Goal: Information Seeking & Learning: Understand process/instructions

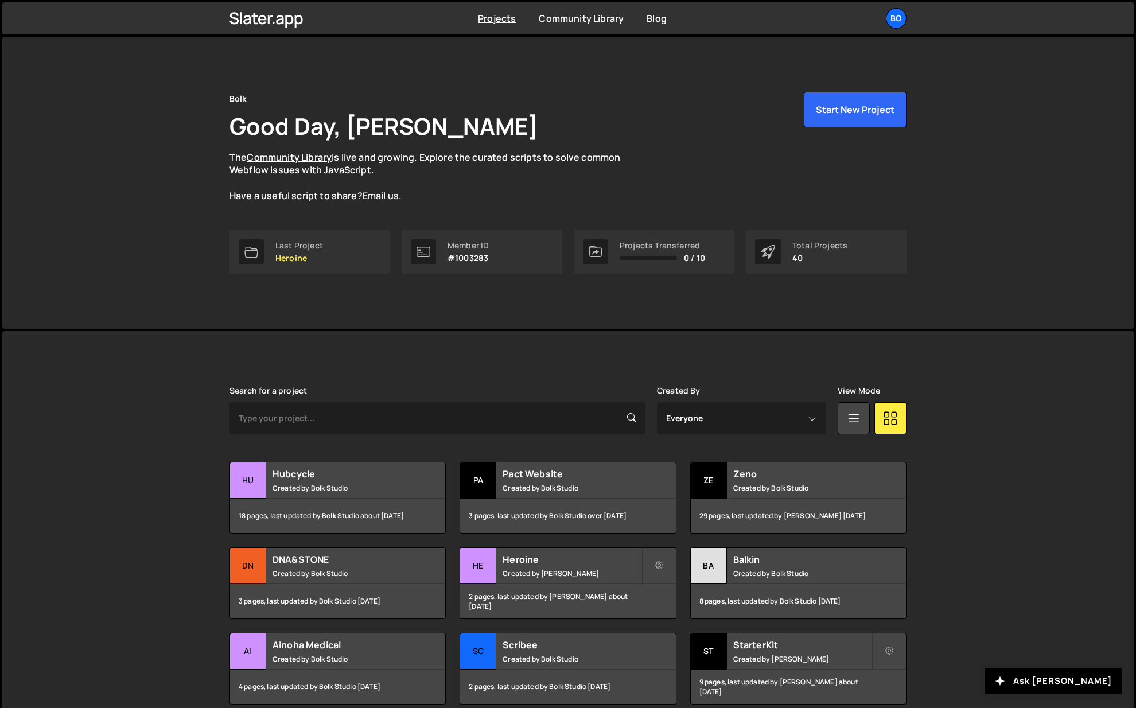
click at [332, 484] on small "Created by Bolk Studio" at bounding box center [342, 488] width 138 height 10
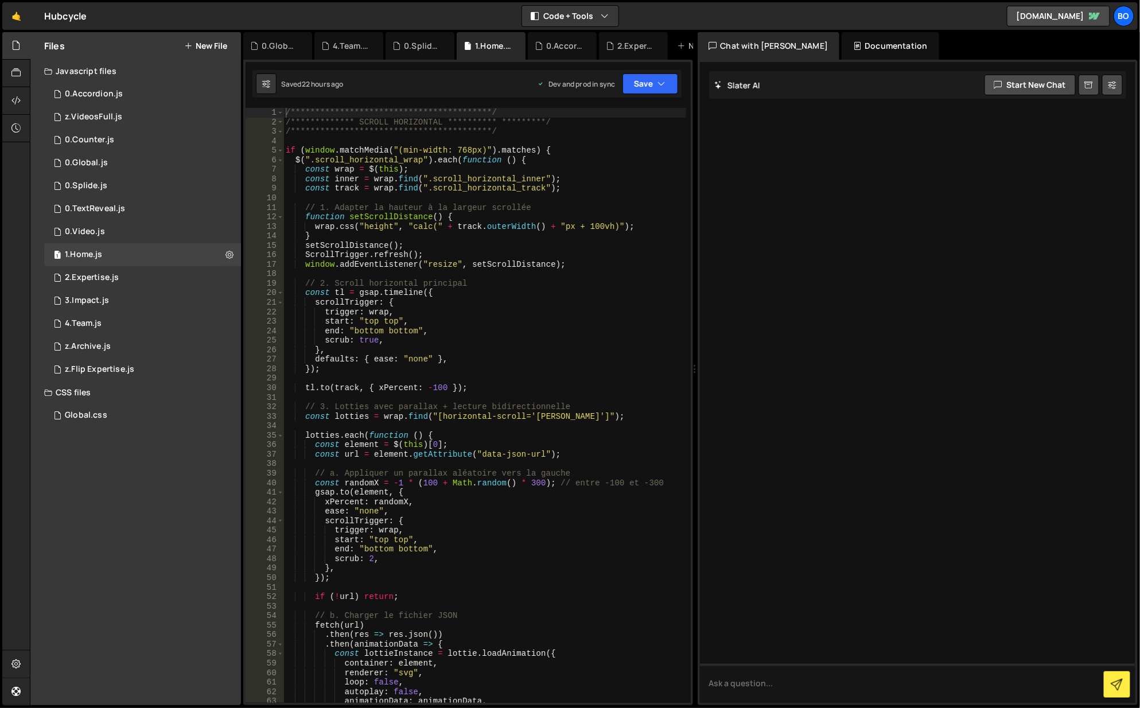
click at [562, 9] on button "Code + Tools" at bounding box center [570, 16] width 96 height 21
click at [585, 48] on button "Code Only" at bounding box center [571, 41] width 96 height 21
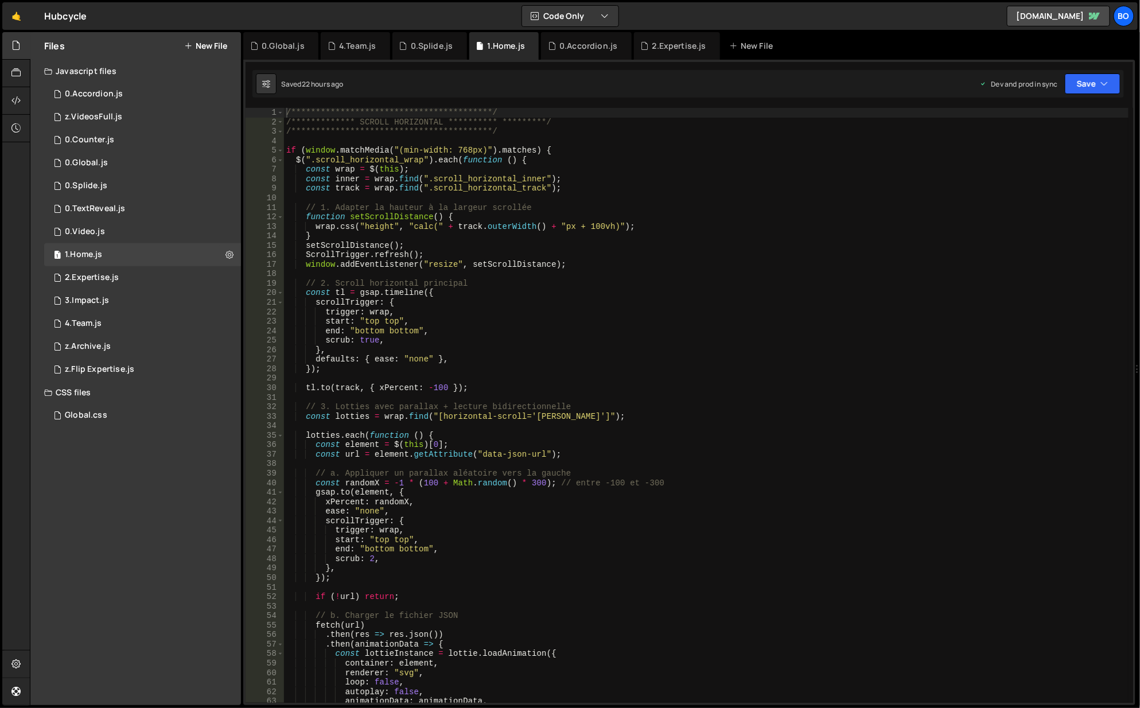
click at [0, 0] on icon at bounding box center [0, 0] width 0 height 0
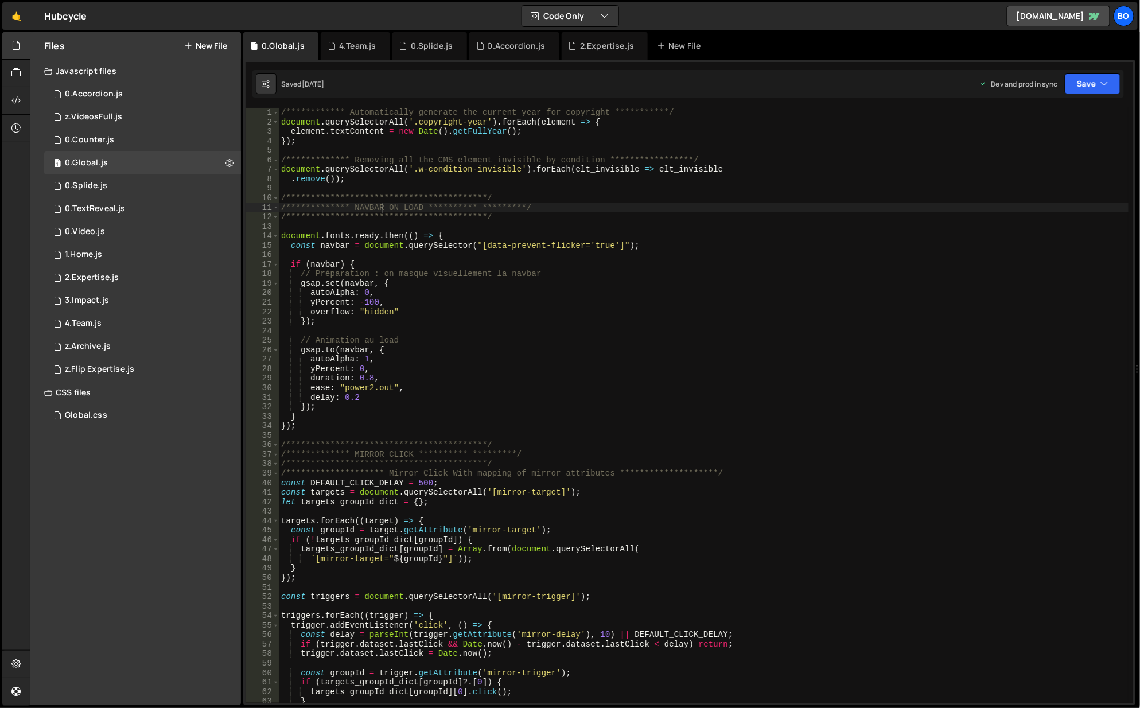
click at [0, 0] on icon at bounding box center [0, 0] width 0 height 0
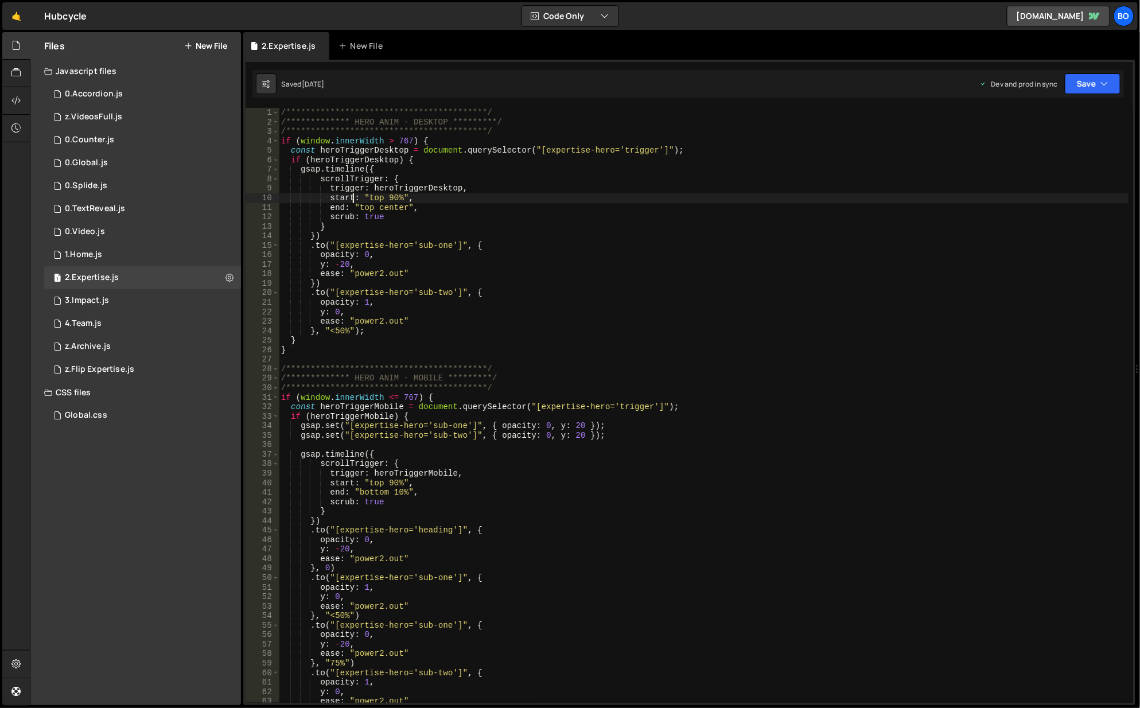
click at [355, 199] on div "**********" at bounding box center [704, 415] width 851 height 615
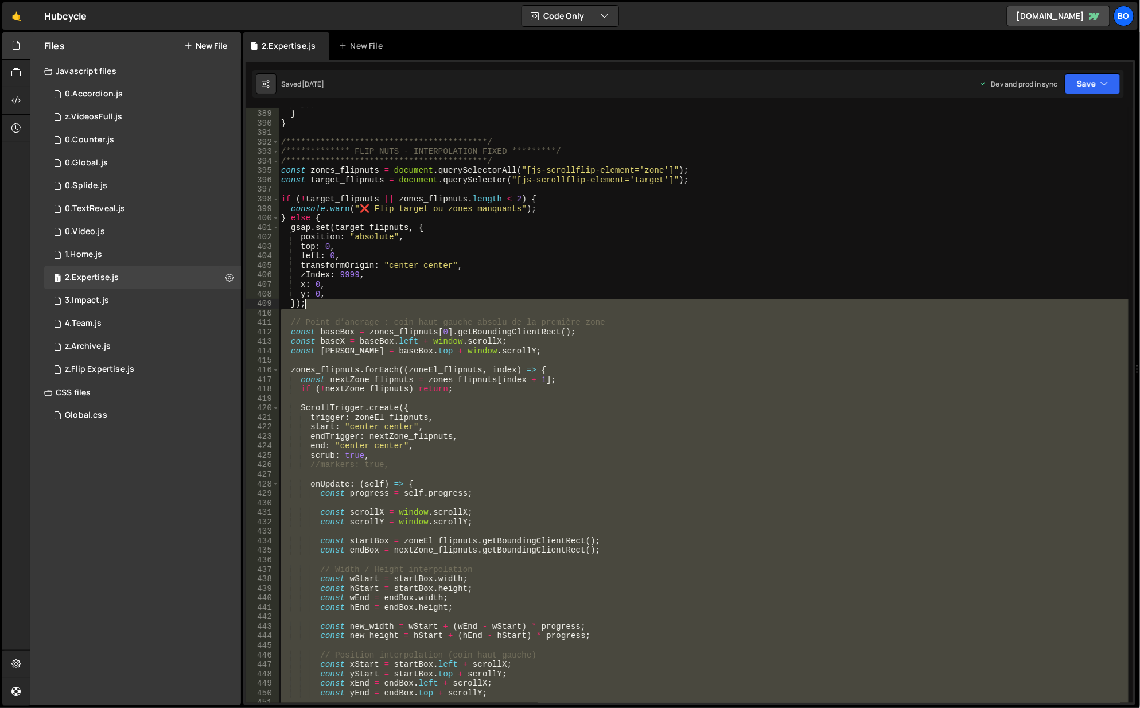
scroll to position [3580, 0]
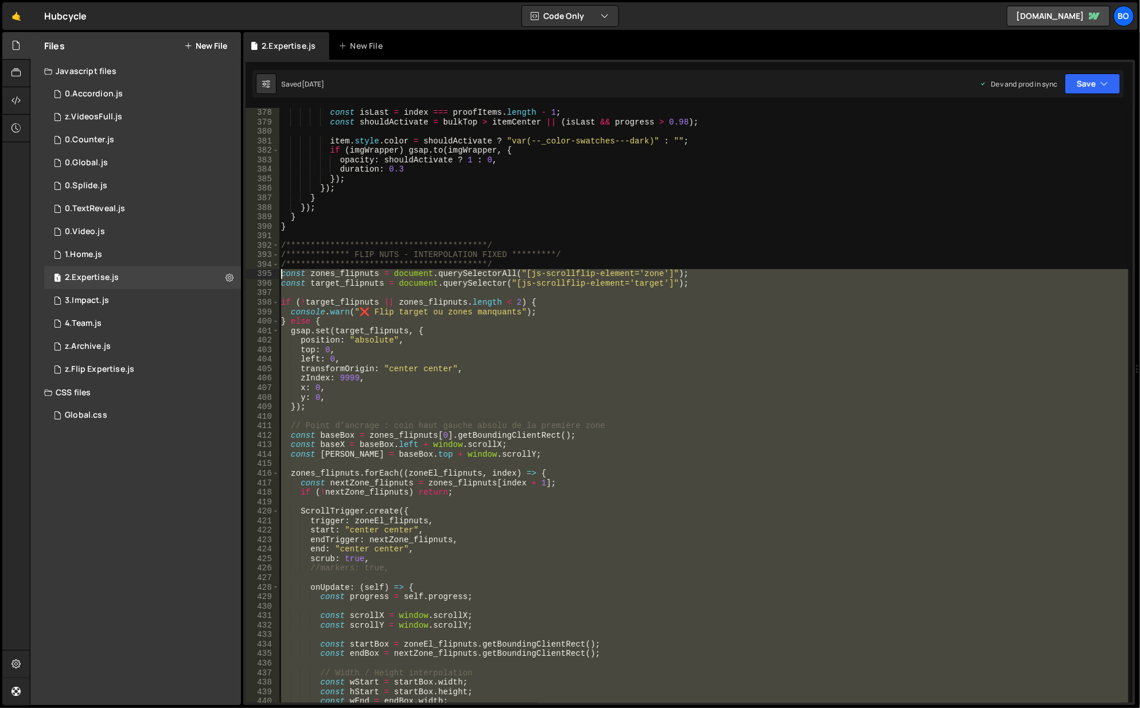
drag, startPoint x: 299, startPoint y: 550, endPoint x: 274, endPoint y: 275, distance: 276.0
click at [274, 275] on div "**********" at bounding box center [690, 405] width 888 height 595
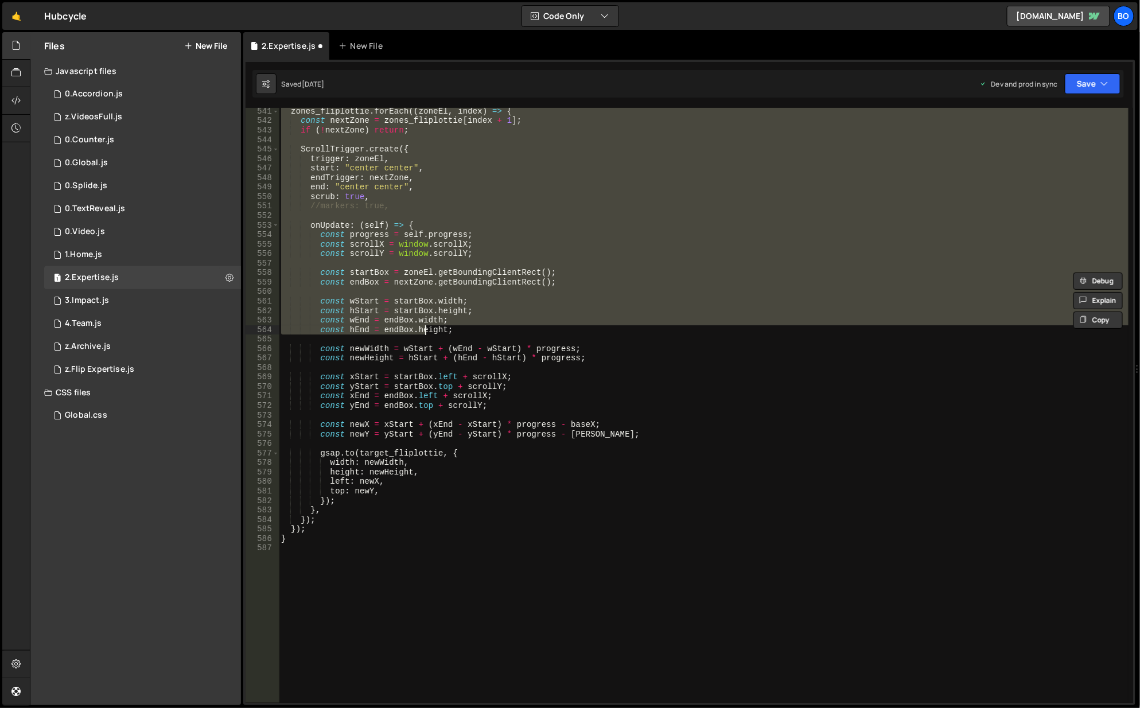
scroll to position [5163, 0]
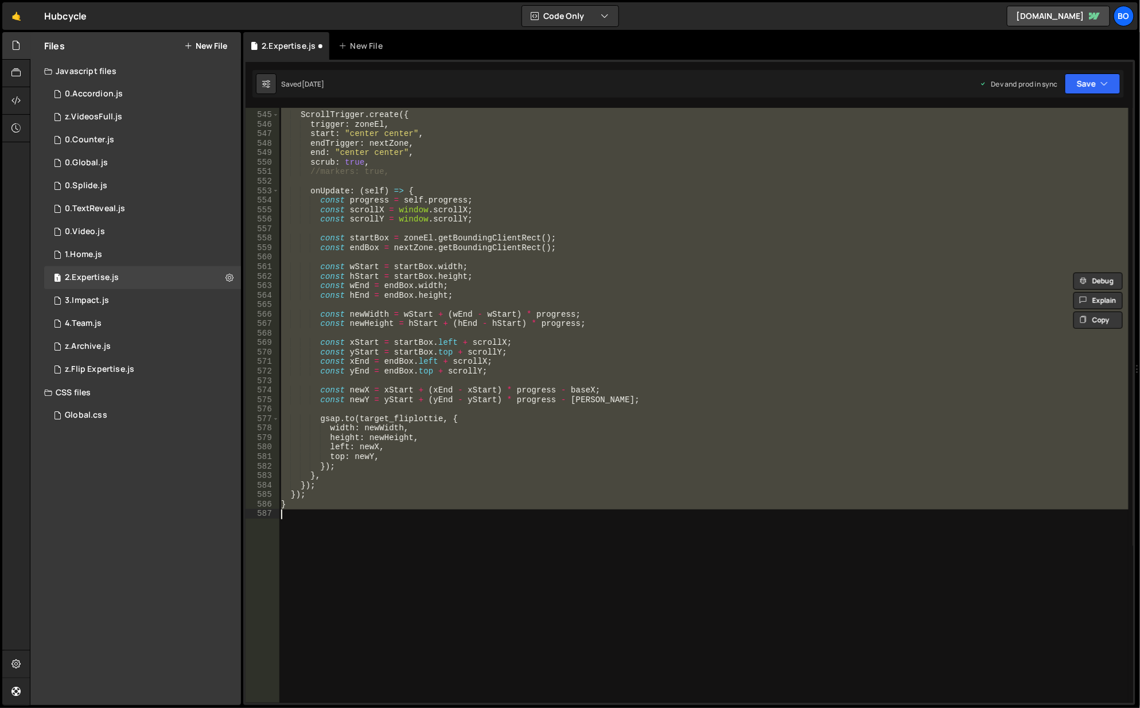
drag, startPoint x: 299, startPoint y: 119, endPoint x: 456, endPoint y: 512, distance: 422.5
click at [456, 512] on div "ScrollTrigger . create ({ trigger : zoneEl , start : "center center" , endTrigg…" at bounding box center [704, 408] width 851 height 615
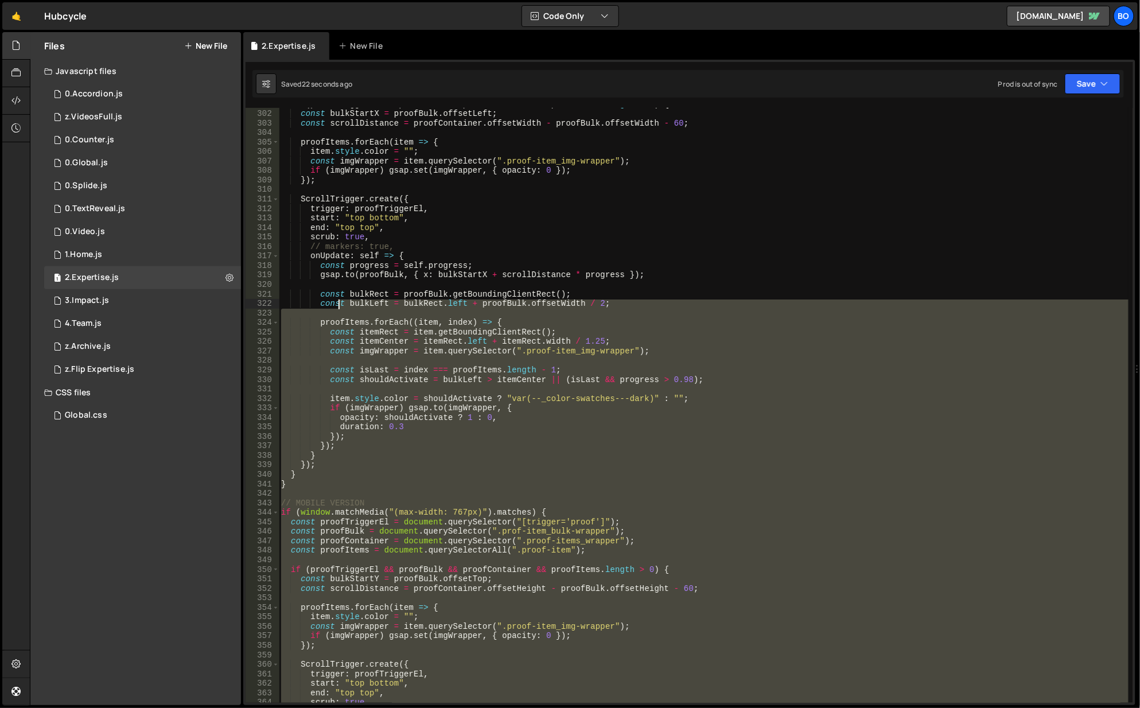
scroll to position [2685, 0]
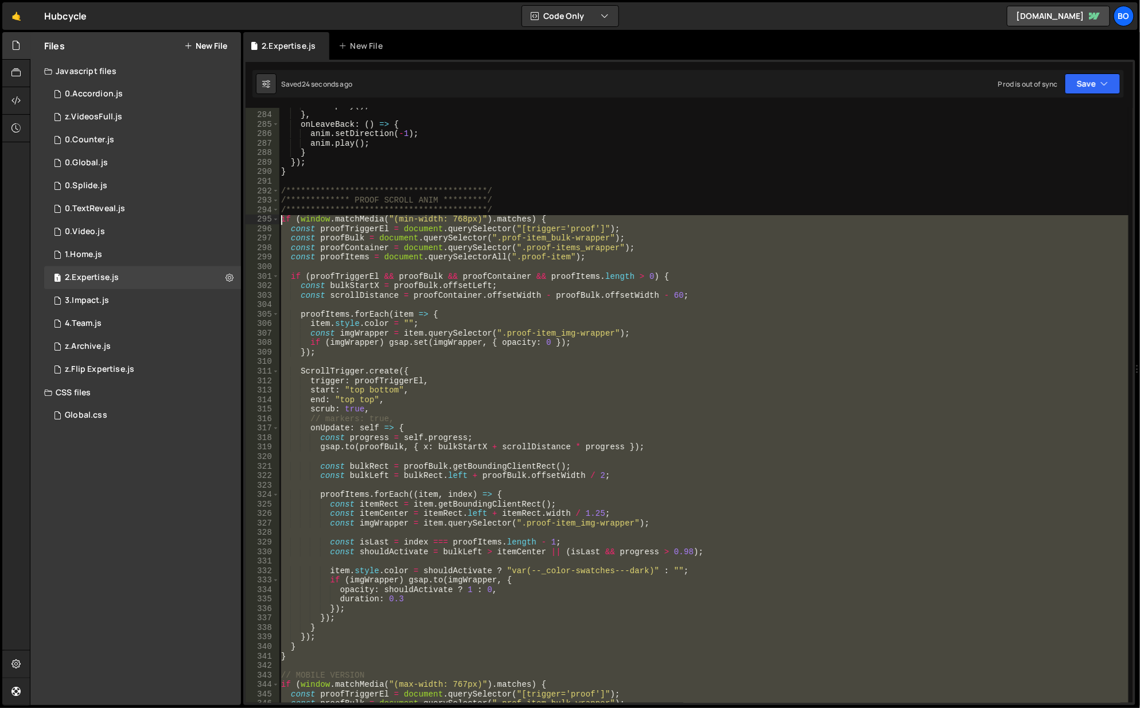
drag, startPoint x: 310, startPoint y: 601, endPoint x: 269, endPoint y: 223, distance: 380.3
click at [269, 223] on div "**********" at bounding box center [690, 405] width 888 height 595
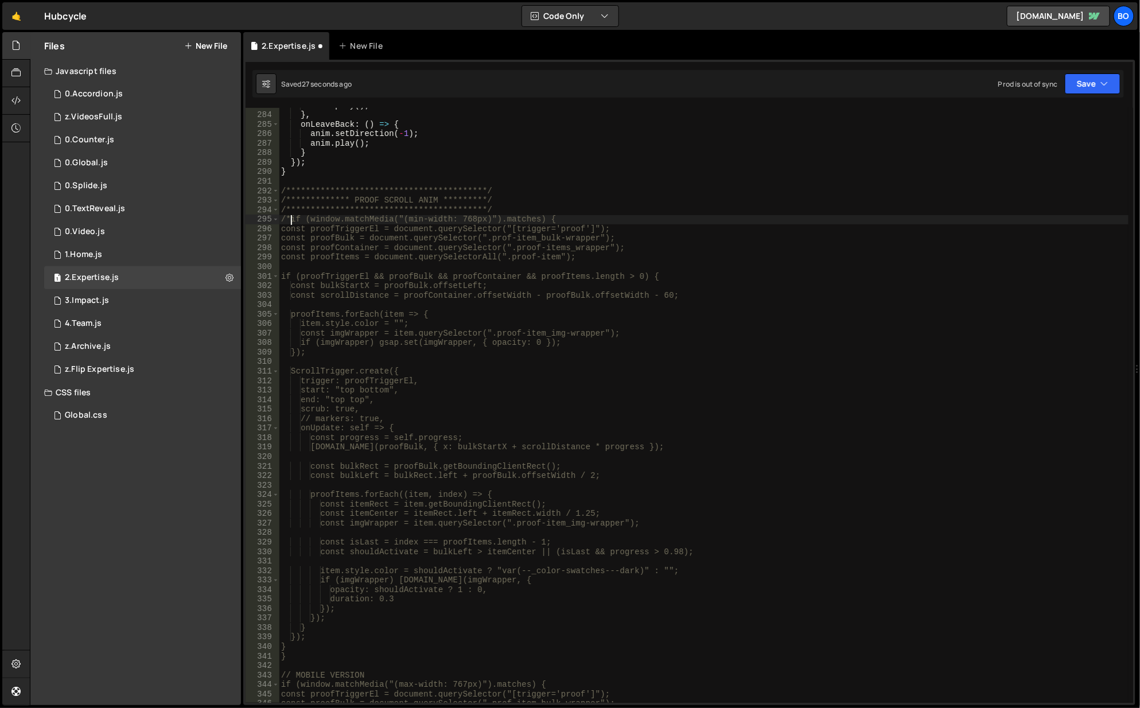
type textarea "/*if (window.matchMedia("(min-width: 768px)").matches) {"
